Goal: Transaction & Acquisition: Subscribe to service/newsletter

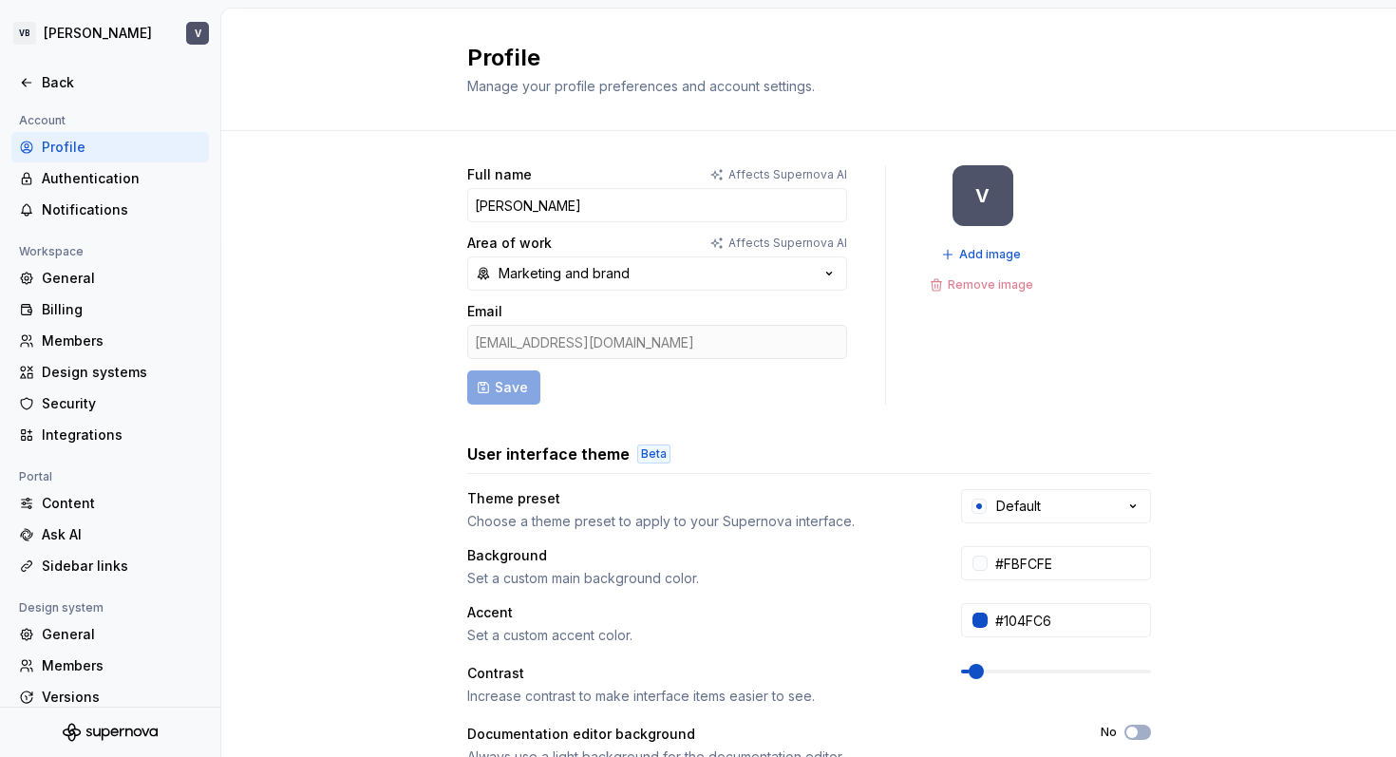
scroll to position [1, 0]
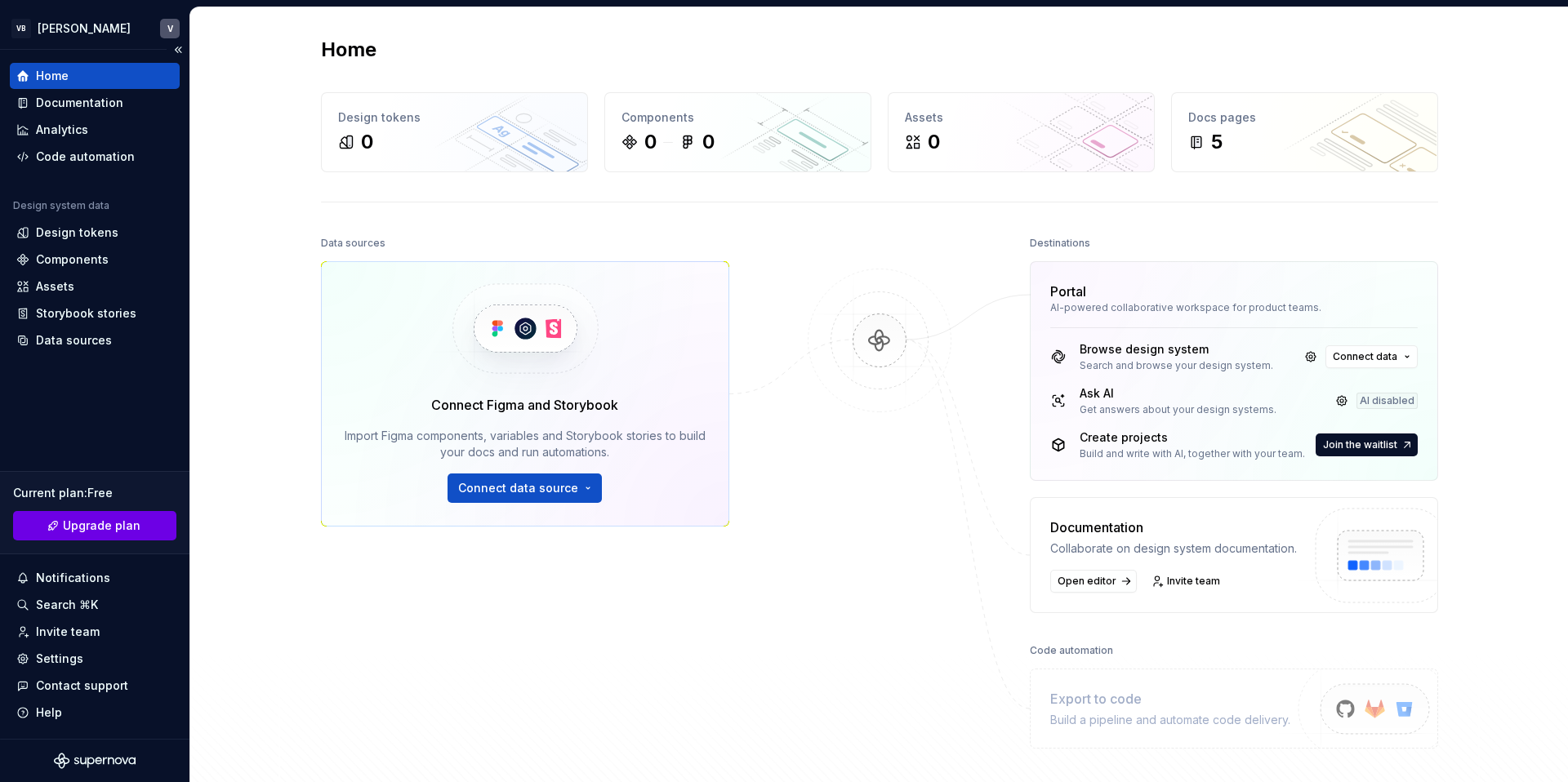
click at [119, 512] on button "Upgrade plan" at bounding box center [95, 526] width 163 height 29
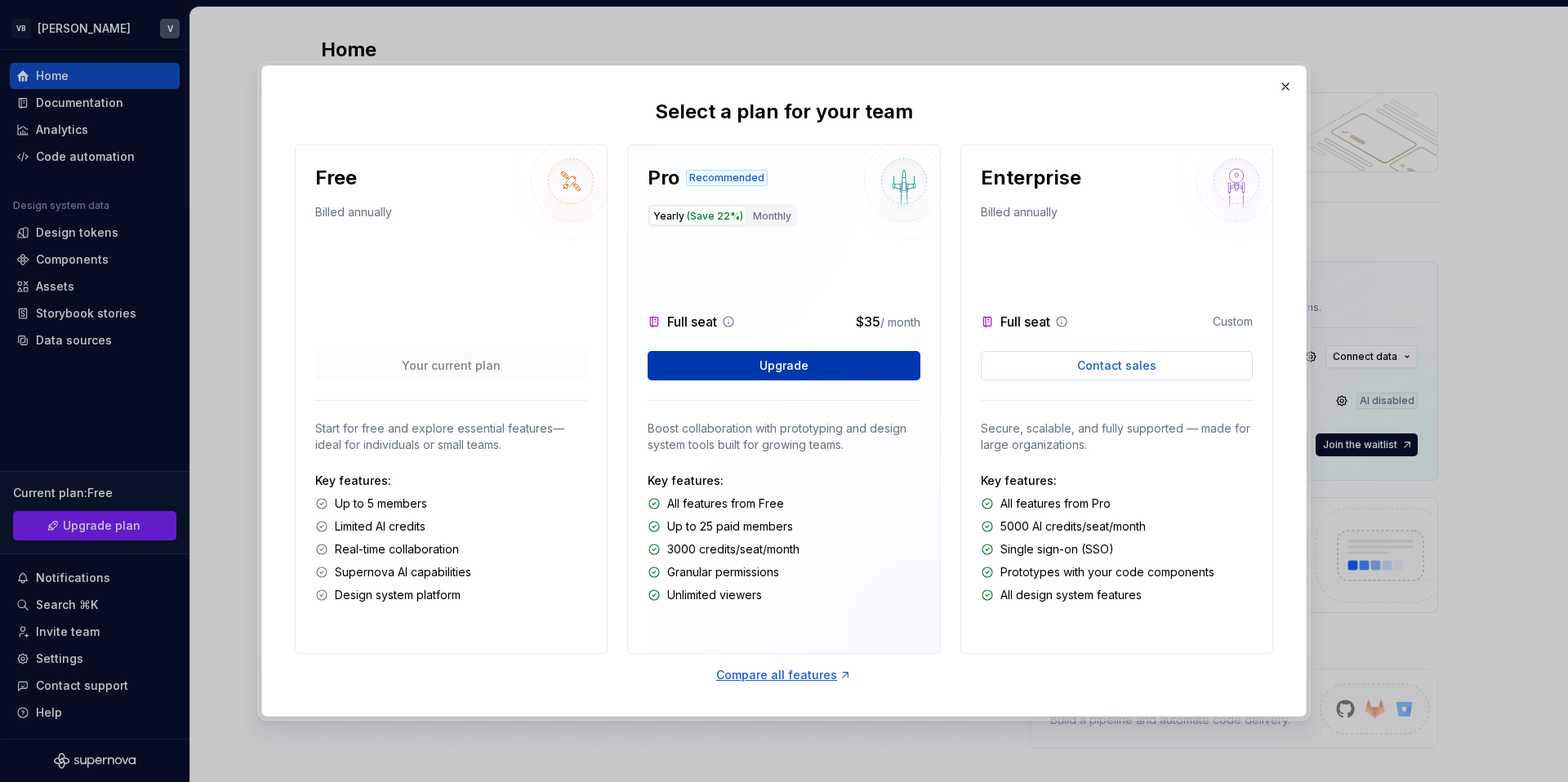
click at [822, 376] on button "Upgrade" at bounding box center [783, 365] width 272 height 29
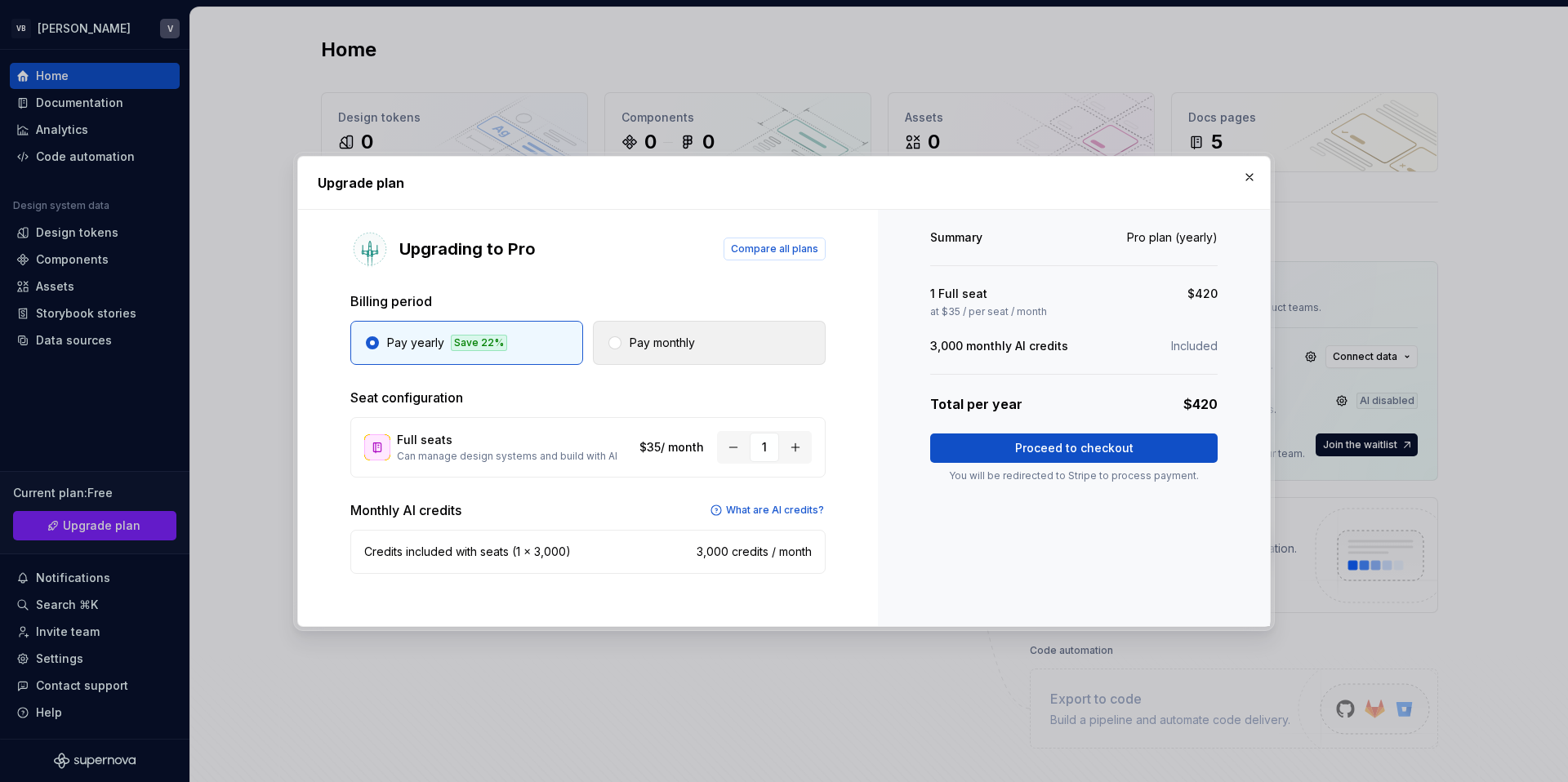
click at [775, 345] on button "Pay monthly" at bounding box center [709, 342] width 233 height 44
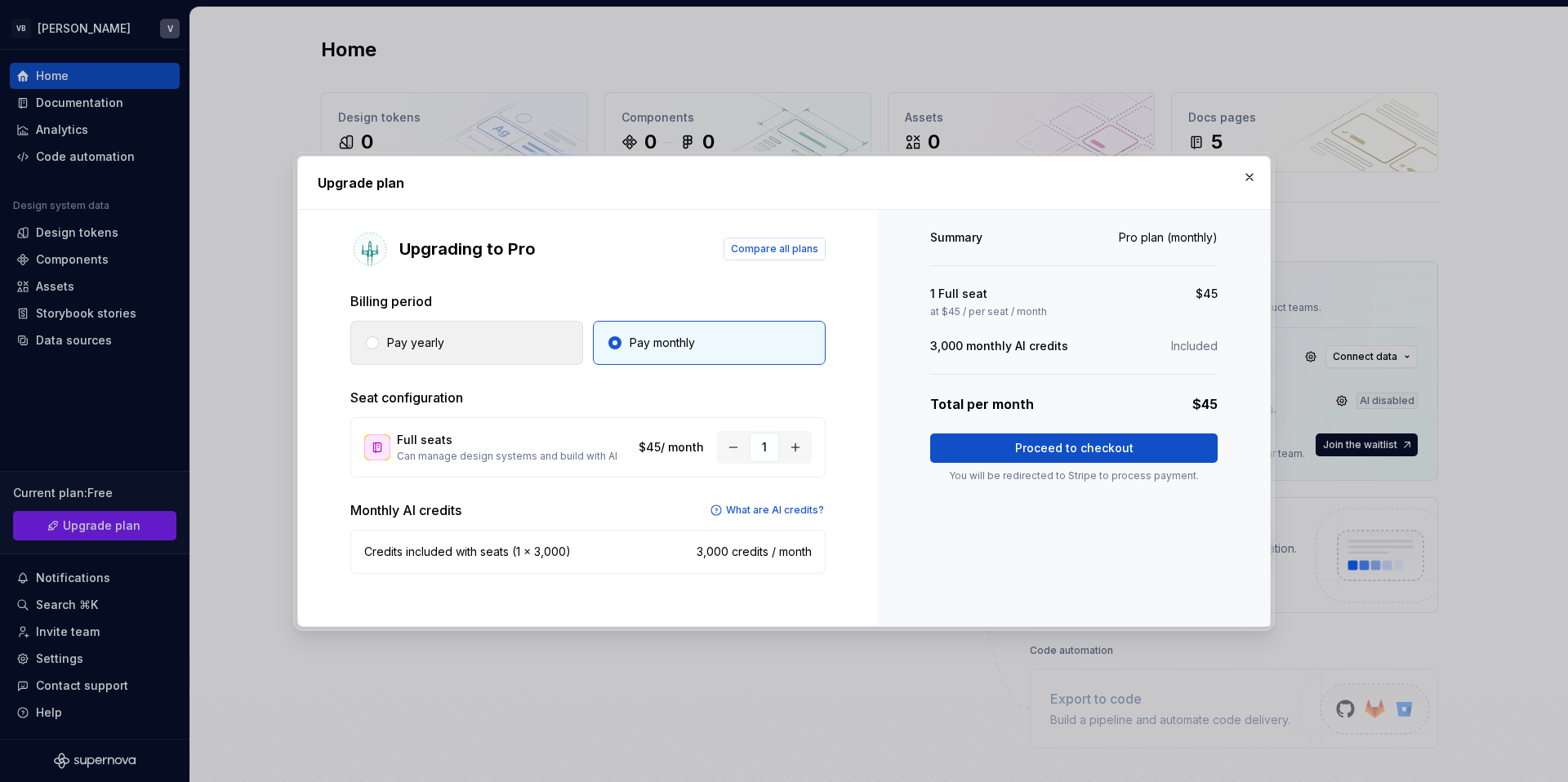
click at [524, 333] on button "Pay yearly" at bounding box center [466, 342] width 233 height 44
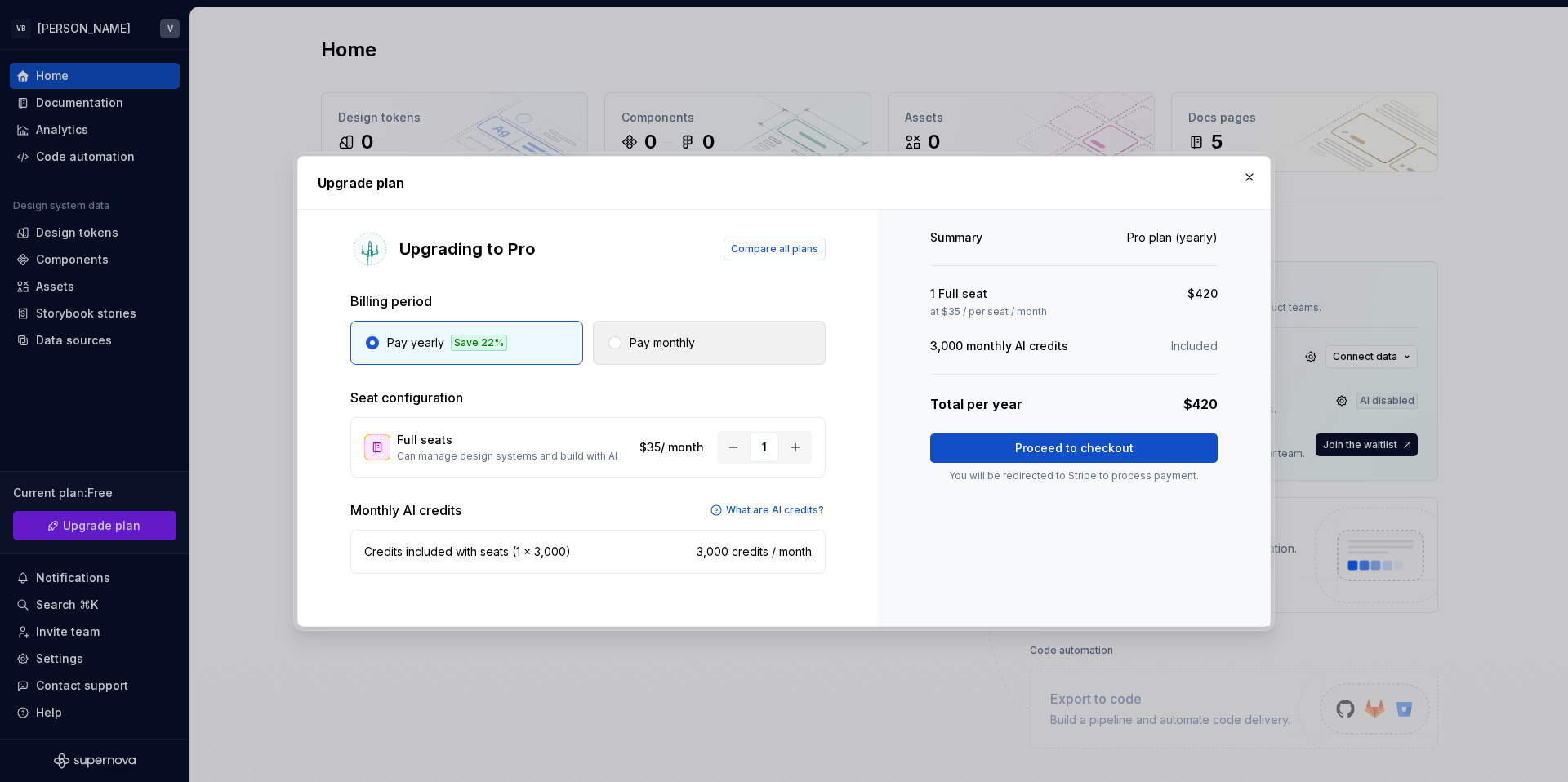
click at [641, 350] on button "Pay monthly" at bounding box center [709, 342] width 233 height 44
